Goal: Transaction & Acquisition: Book appointment/travel/reservation

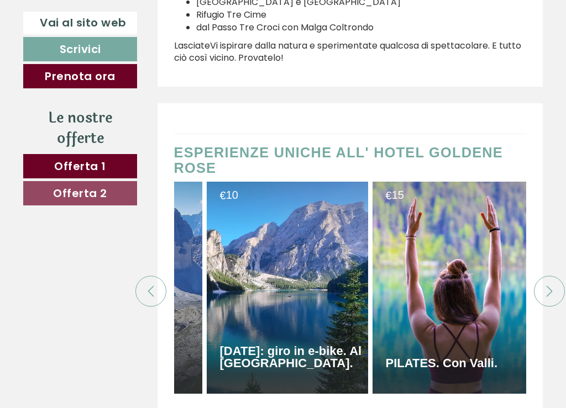
scroll to position [0, 299]
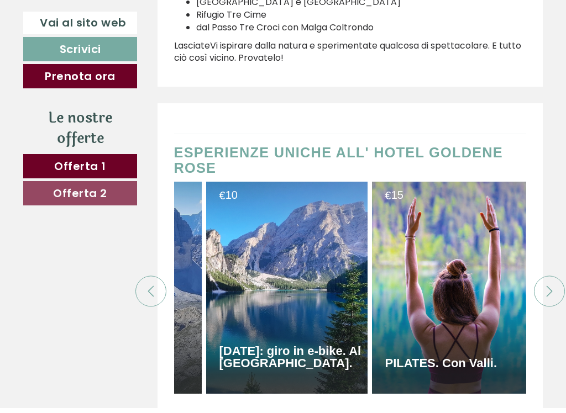
click at [519, 240] on div at bounding box center [452, 293] width 161 height 212
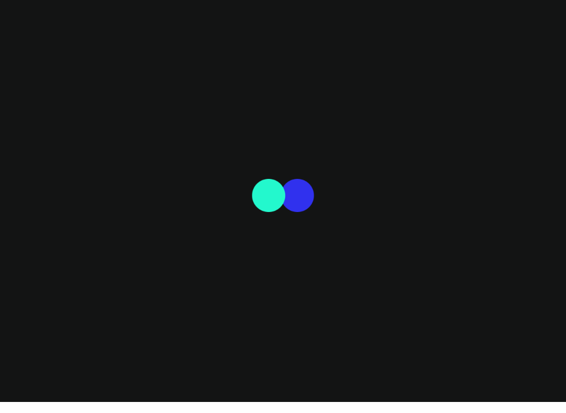
scroll to position [5836, 0]
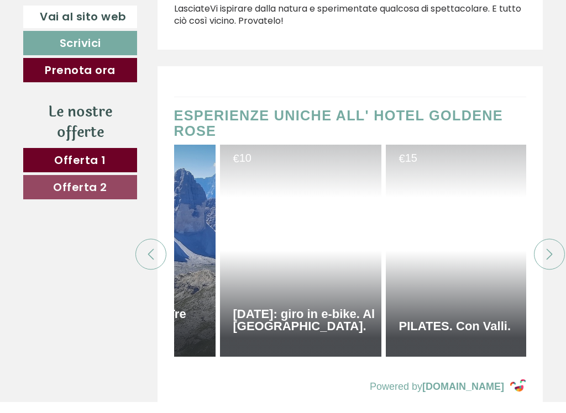
scroll to position [0, 287]
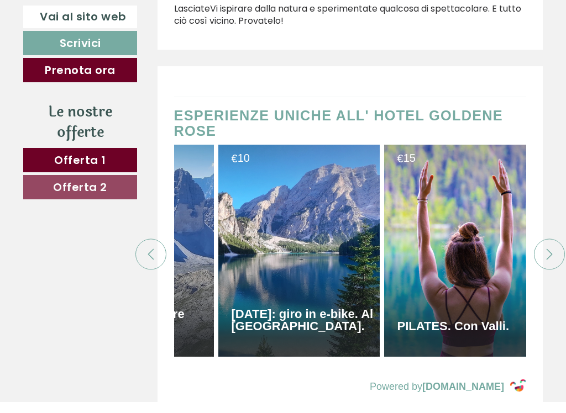
click at [190, 156] on div at bounding box center [132, 262] width 161 height 212
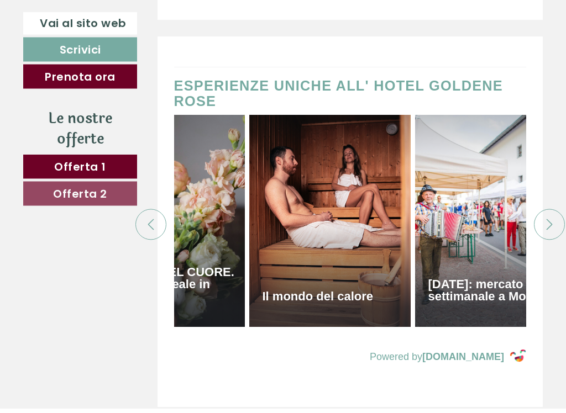
scroll to position [0, 2265]
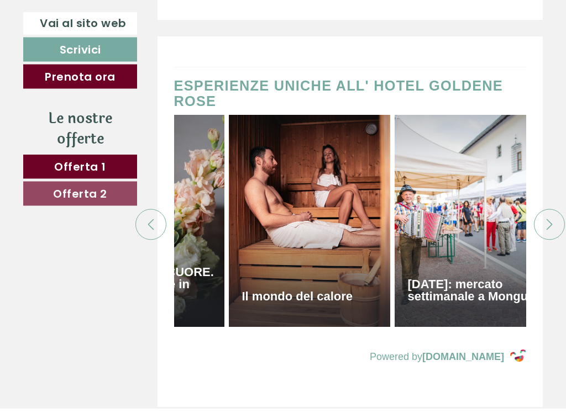
click at [29, 135] on div "Le nostre offerte" at bounding box center [80, 133] width 114 height 41
click at [29, 134] on div "Le nostre offerte" at bounding box center [80, 133] width 114 height 41
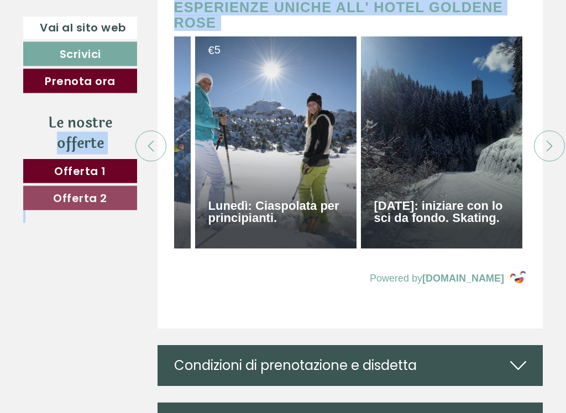
scroll to position [0, 3127]
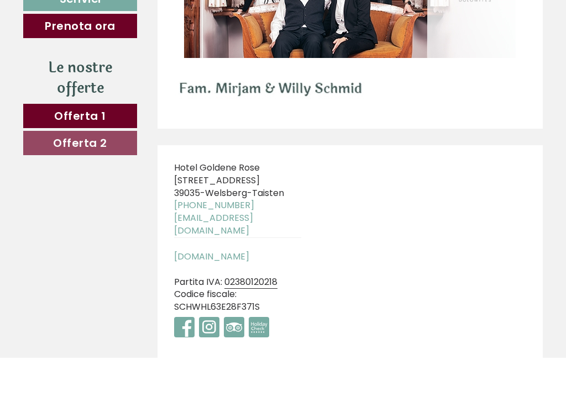
scroll to position [6884, 0]
